Goal: Register for event/course

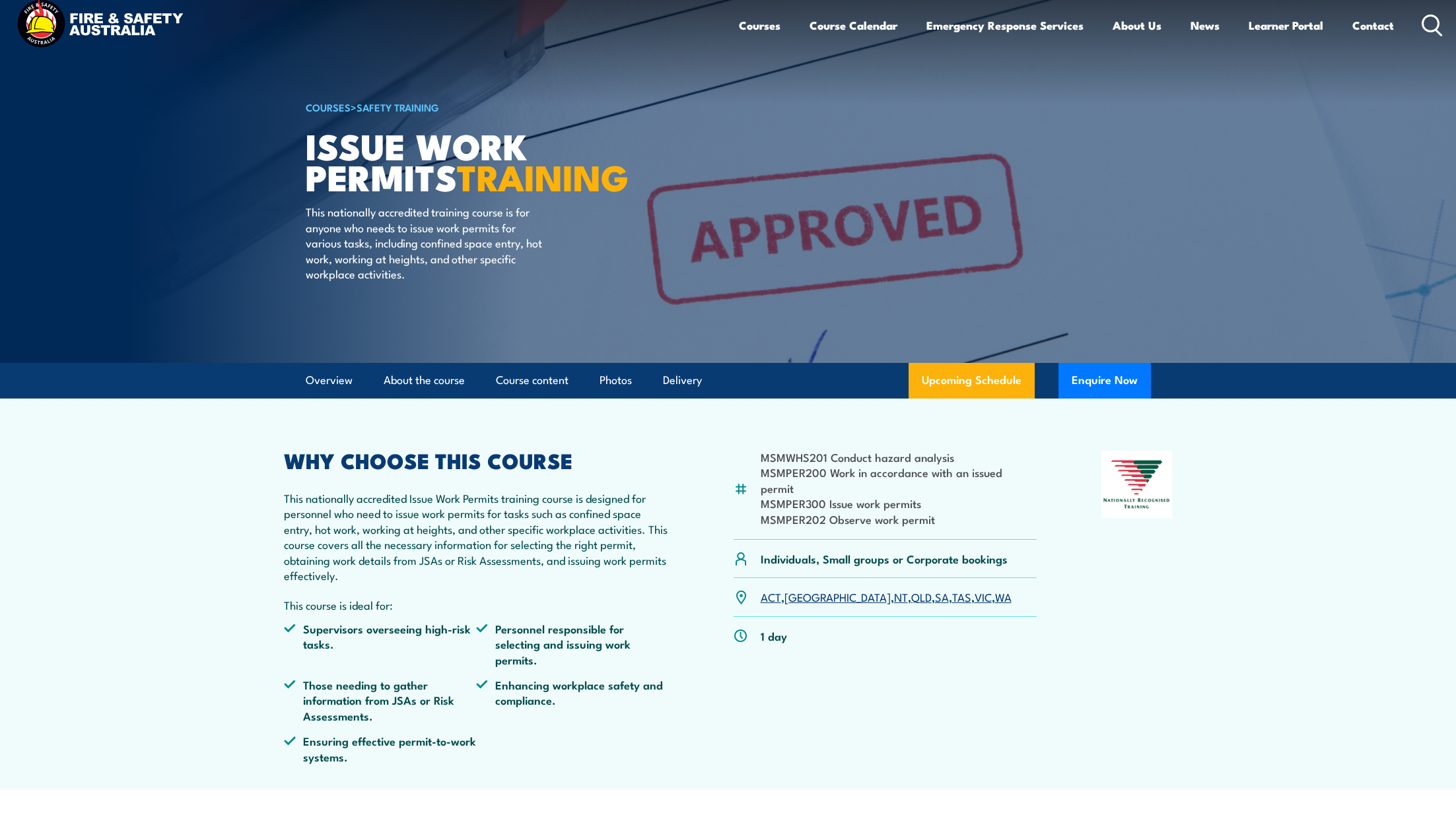
scroll to position [31, 0]
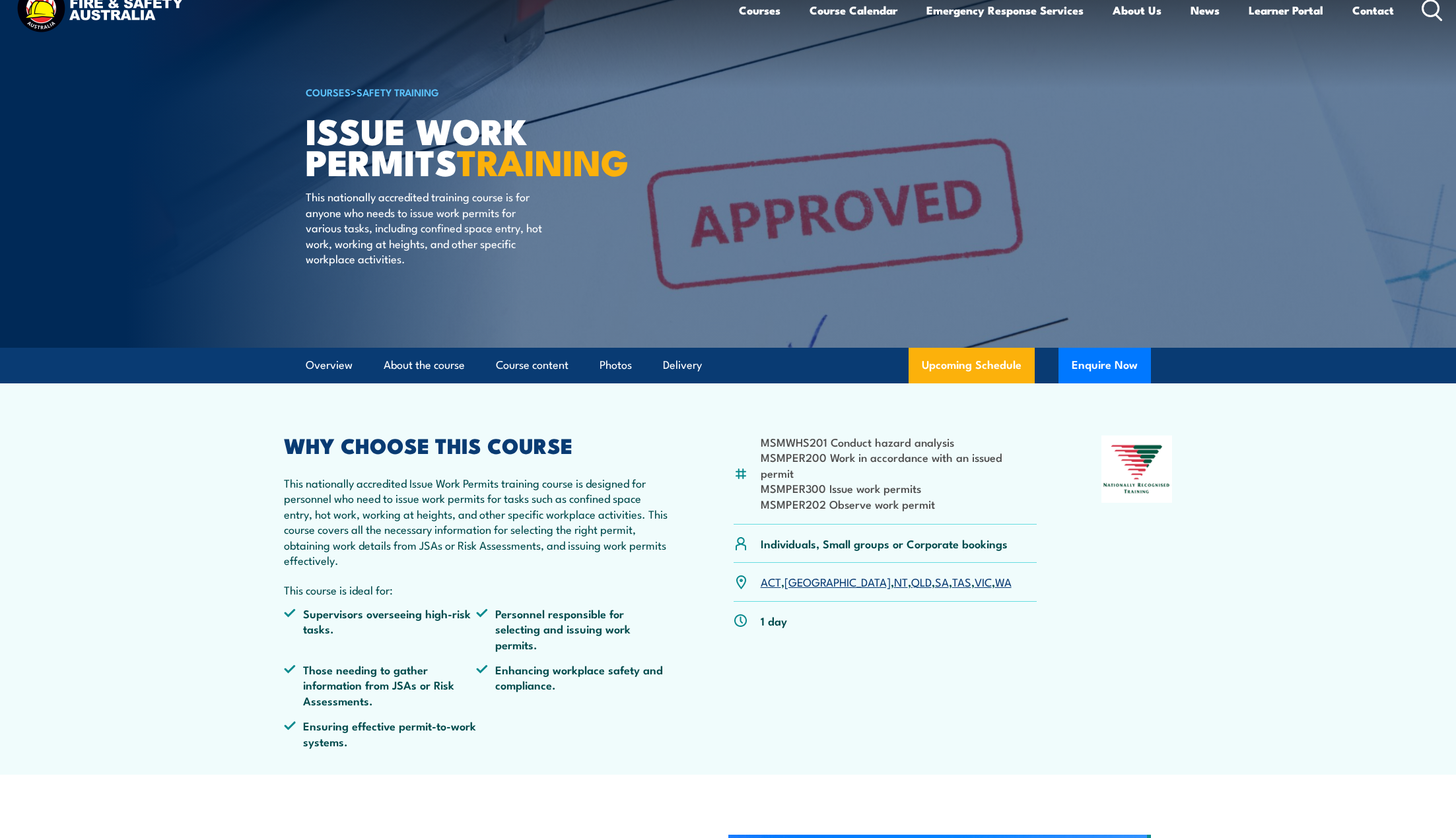
click at [773, 574] on link "ACT" at bounding box center [770, 581] width 21 height 16
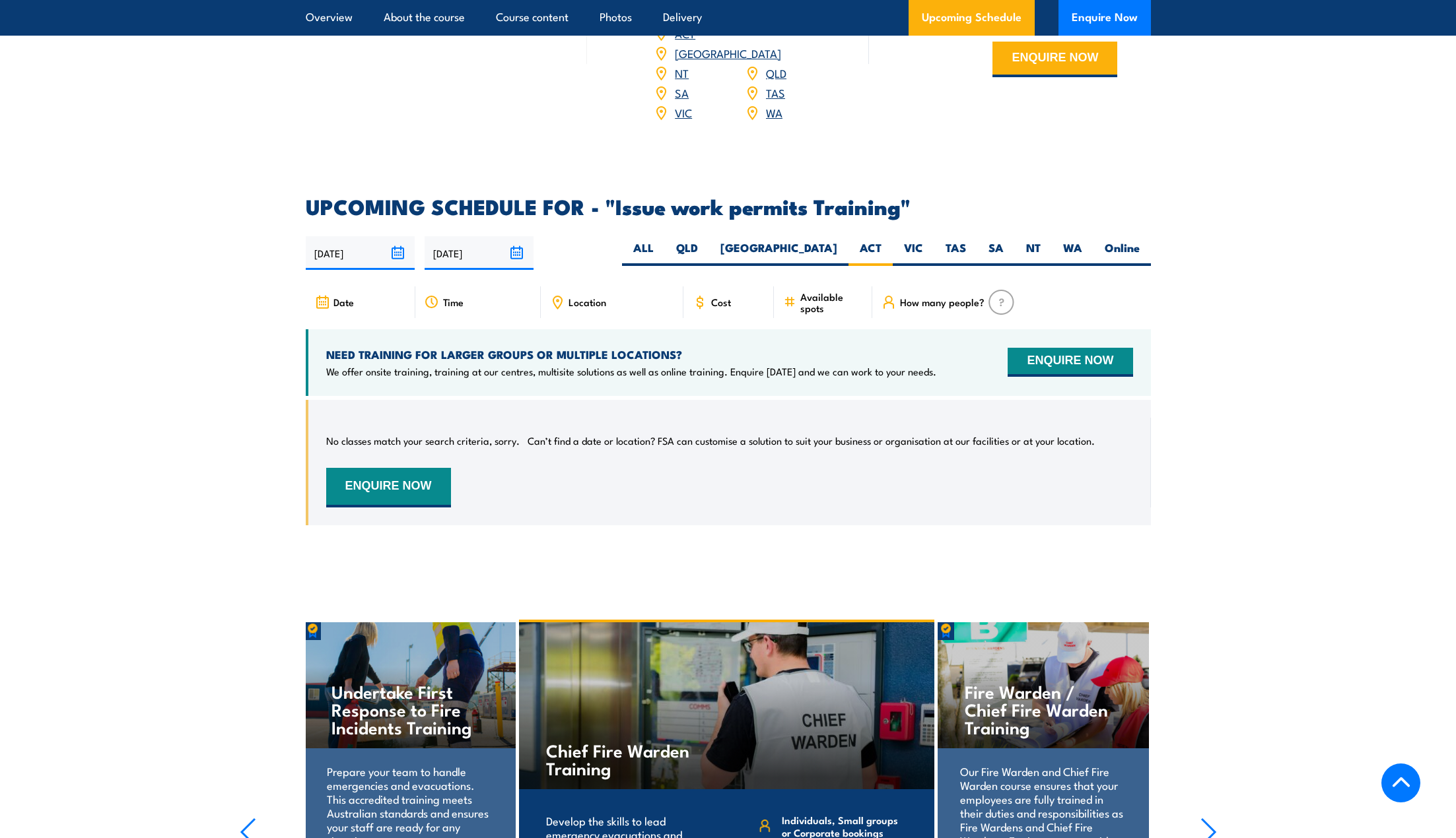
scroll to position [2037, 0]
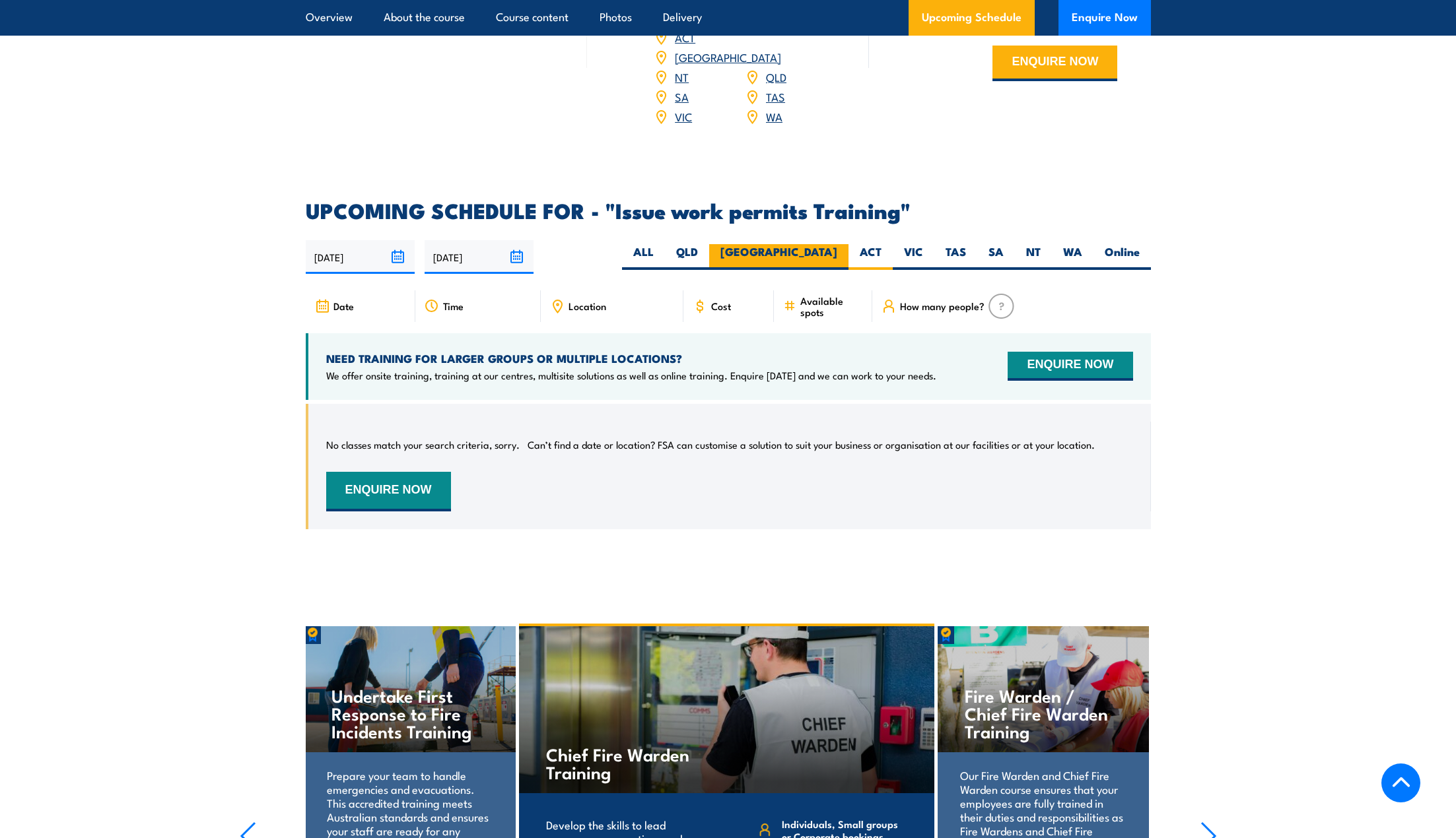
click at [818, 245] on label "[GEOGRAPHIC_DATA]" at bounding box center [779, 257] width 139 height 26
click at [837, 245] on input "[GEOGRAPHIC_DATA]" at bounding box center [842, 249] width 8 height 8
radio input "true"
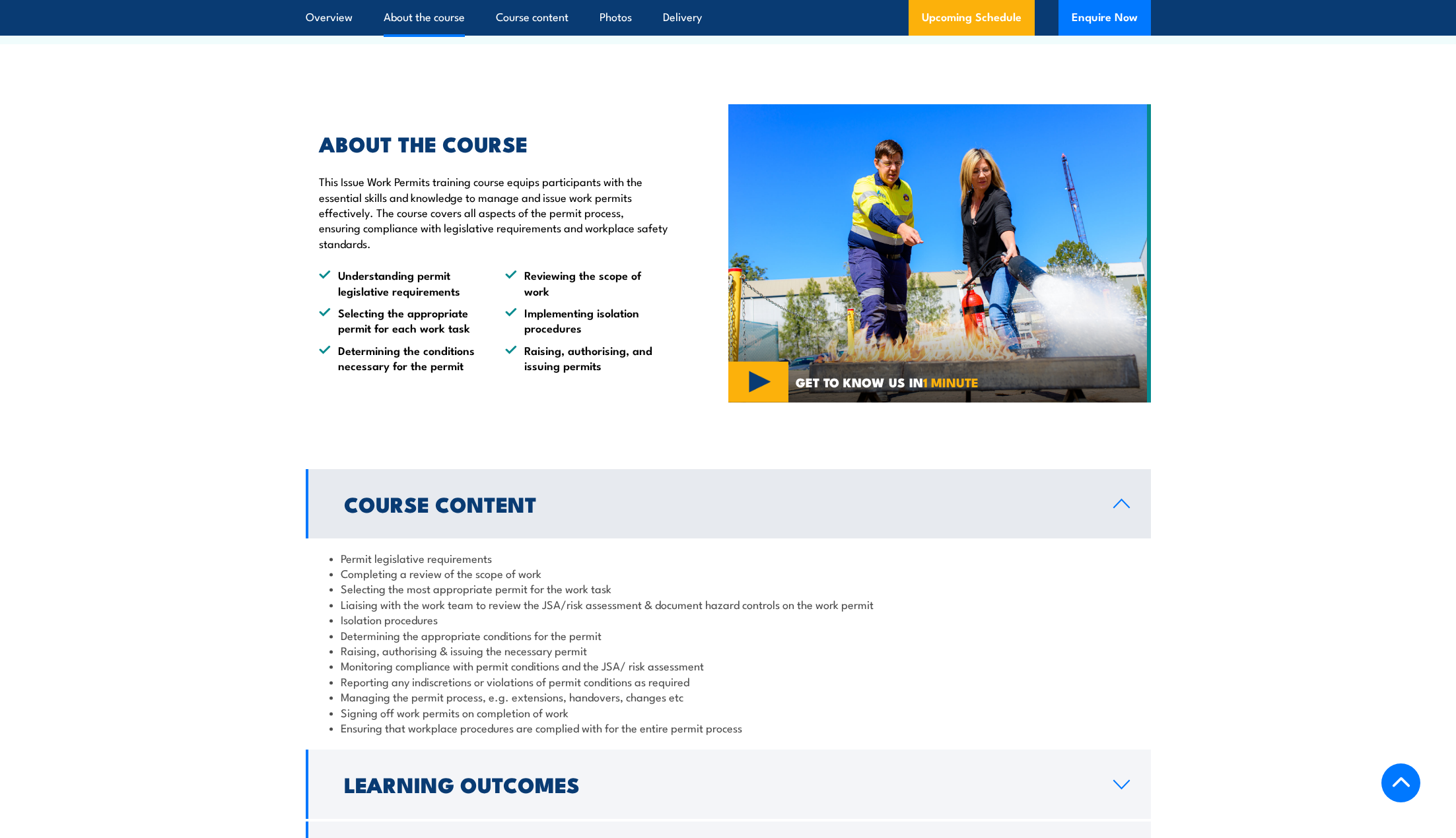
scroll to position [759, 0]
